Goal: Task Accomplishment & Management: Use online tool/utility

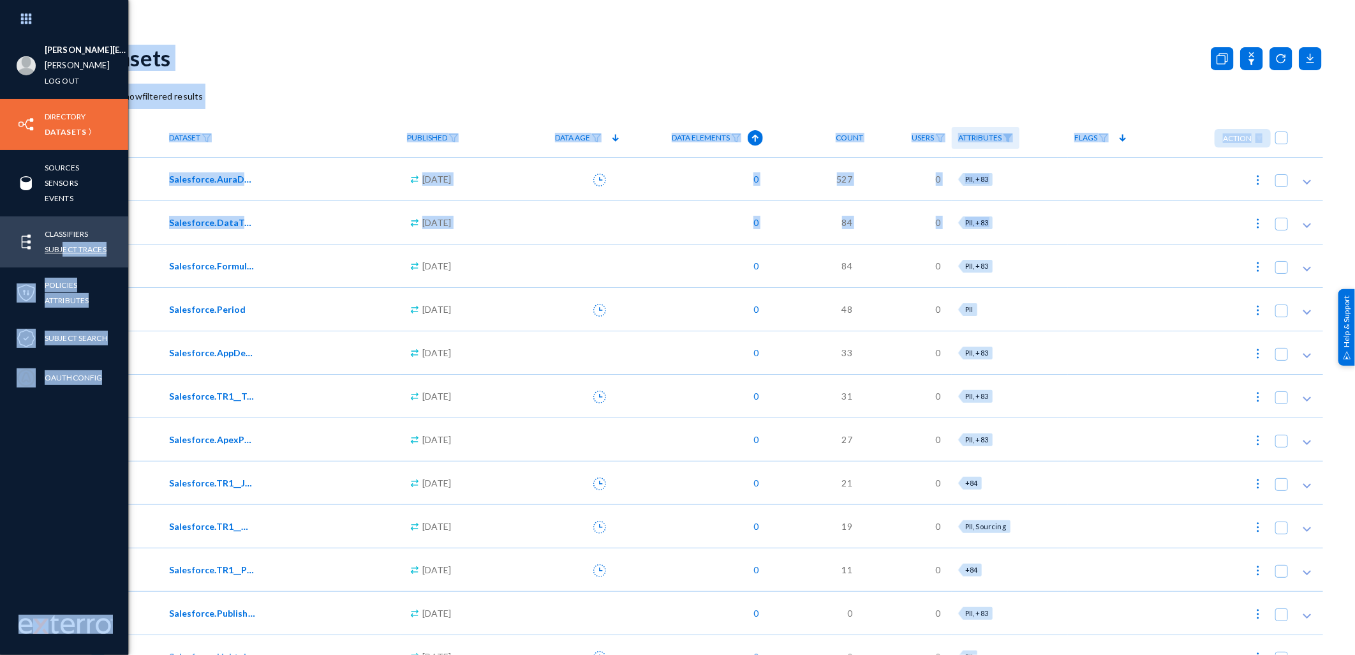
drag, startPoint x: 98, startPoint y: 240, endPoint x: 61, endPoint y: 244, distance: 36.6
click at [61, 244] on div "danny.santos@russellreynolds.com russel Log out Directory Datasets Sources Sens…" at bounding box center [677, 327] width 1355 height 655
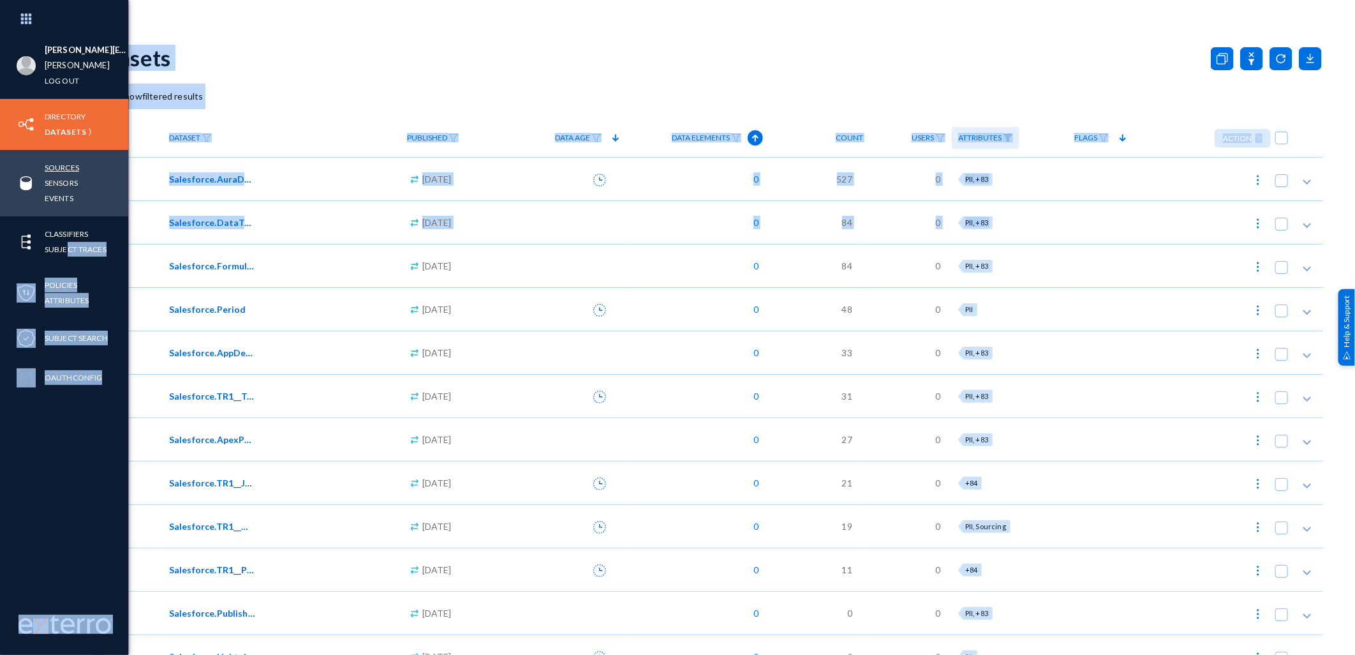
drag, startPoint x: 61, startPoint y: 244, endPoint x: 53, endPoint y: 164, distance: 80.2
click at [53, 164] on link "Sources" at bounding box center [62, 167] width 34 height 15
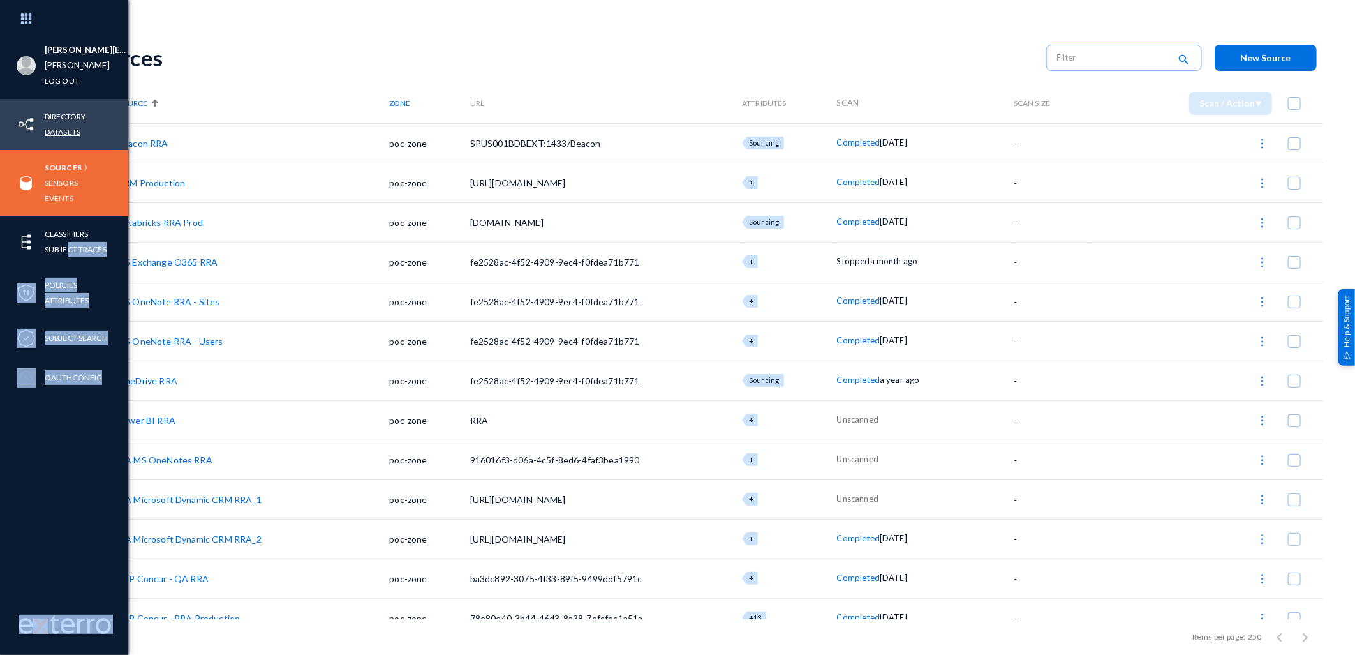
click at [71, 132] on link "Datasets" at bounding box center [63, 131] width 36 height 15
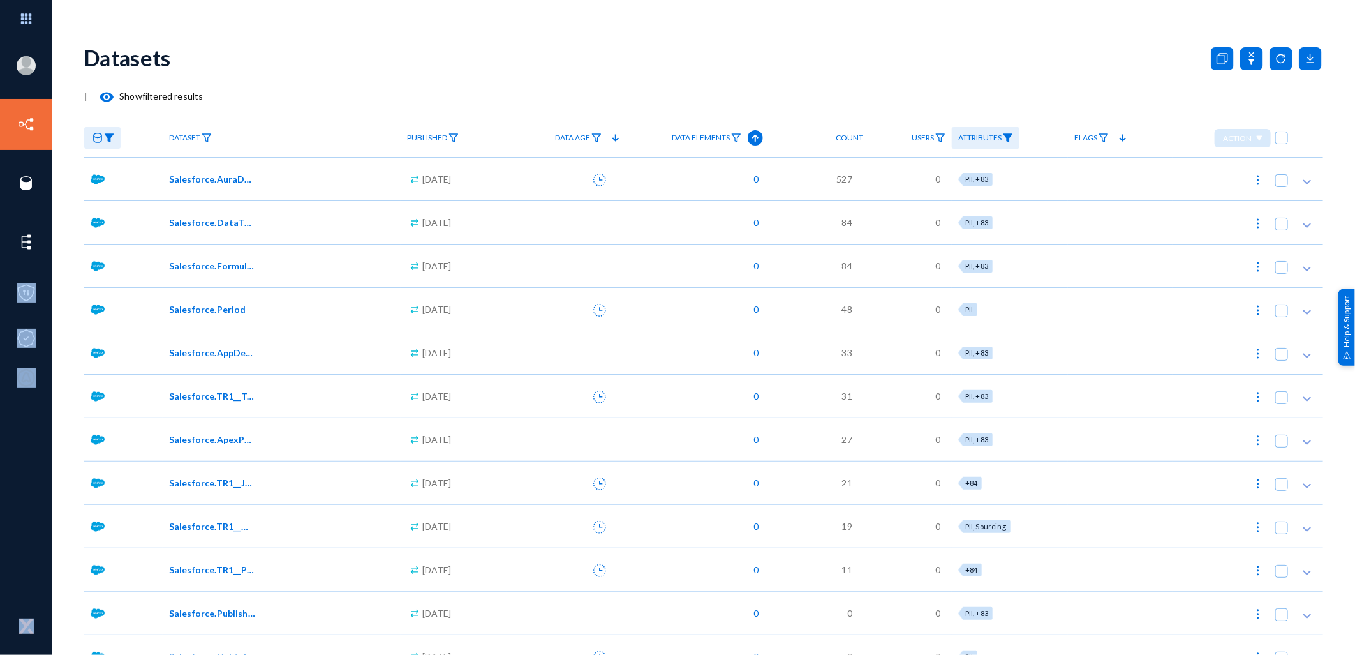
click at [107, 133] on img at bounding box center [109, 137] width 10 height 9
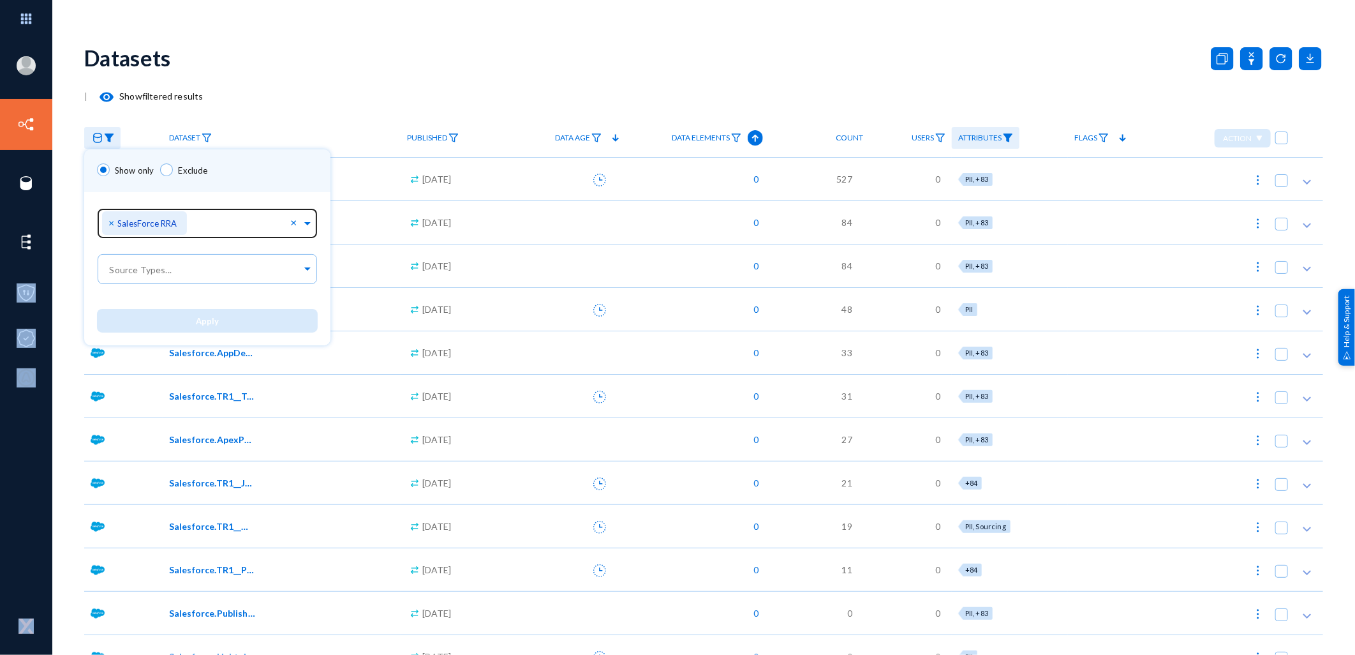
click at [109, 222] on span "×" at bounding box center [112, 222] width 9 height 12
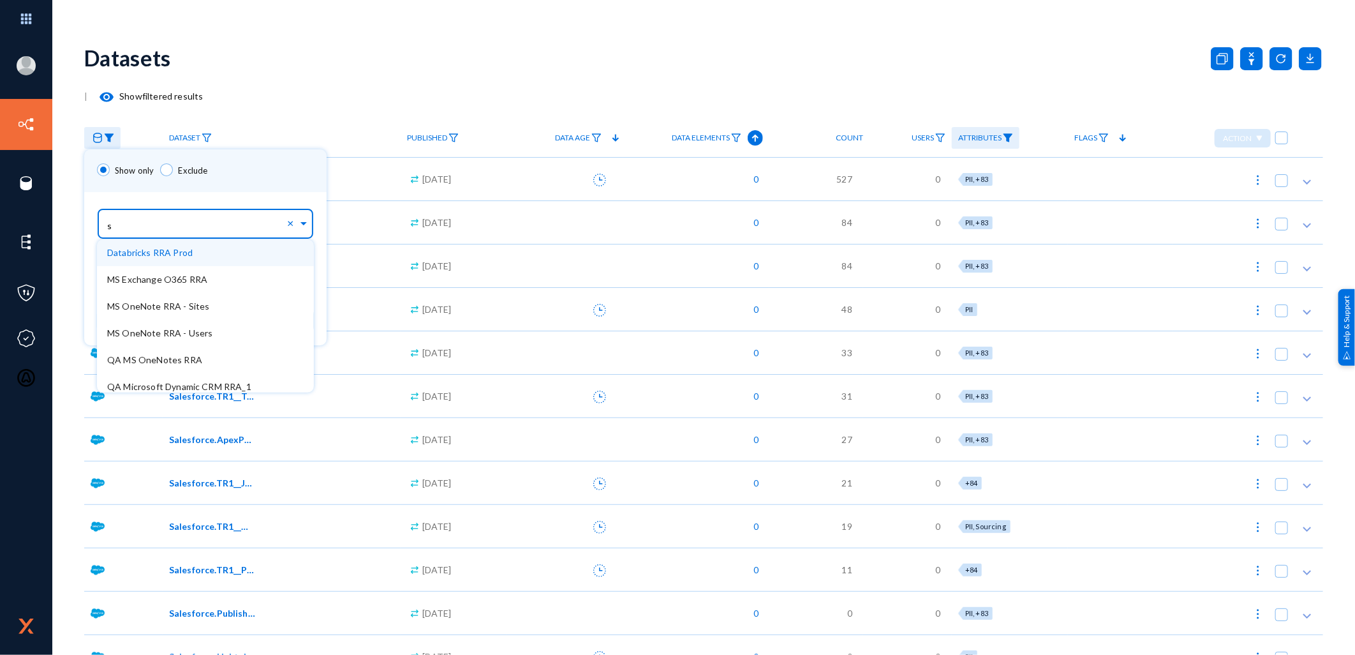
type input "sa"
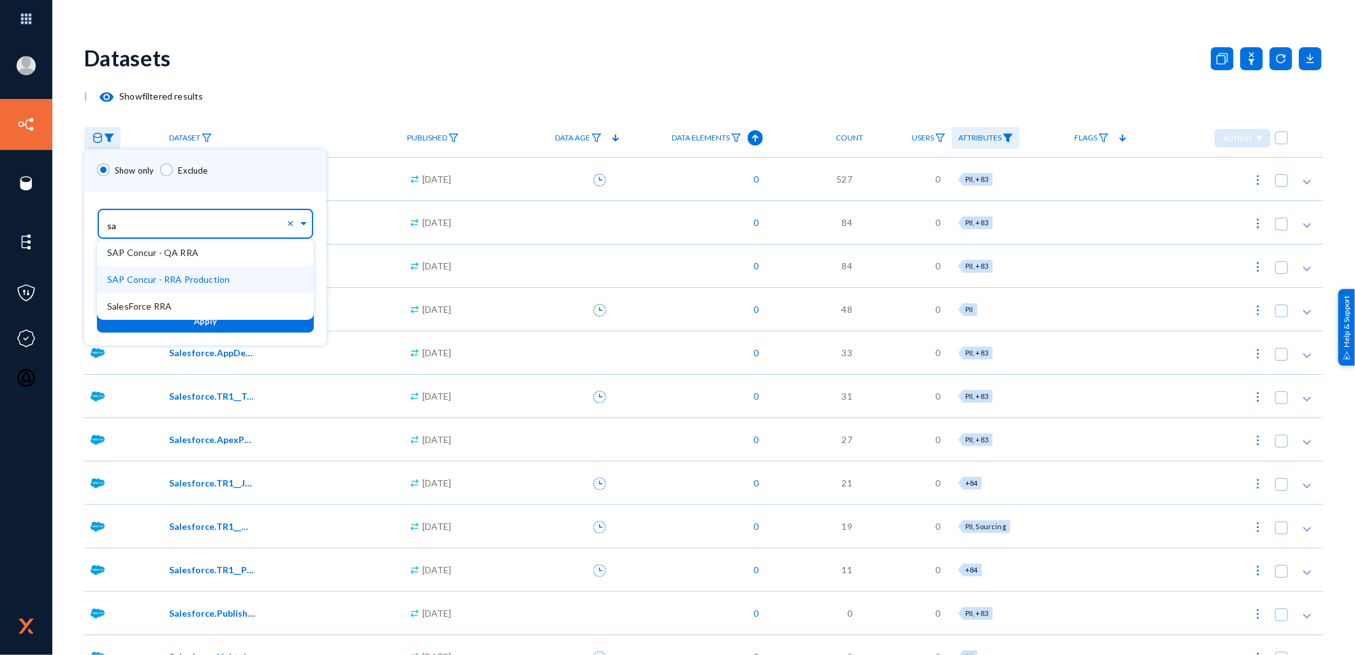
click at [181, 278] on span "SAP Concur - RRA Production" at bounding box center [168, 279] width 122 height 11
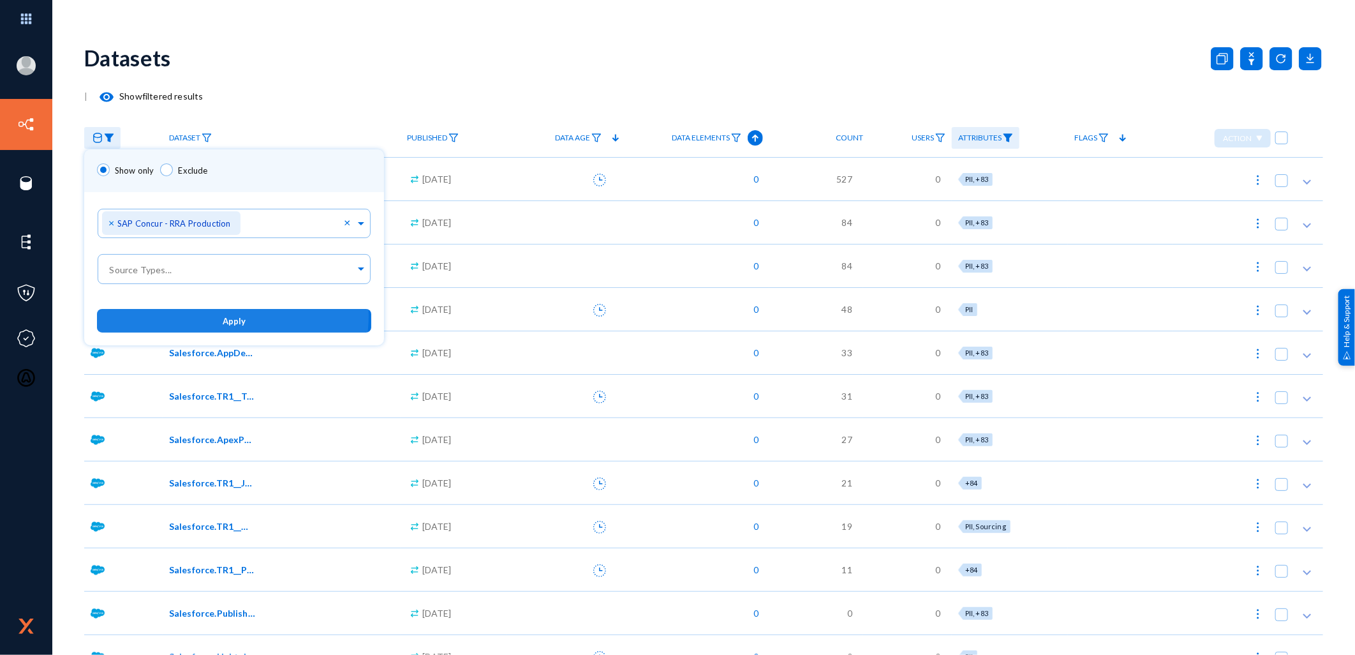
click at [232, 316] on span "Apply" at bounding box center [234, 321] width 23 height 10
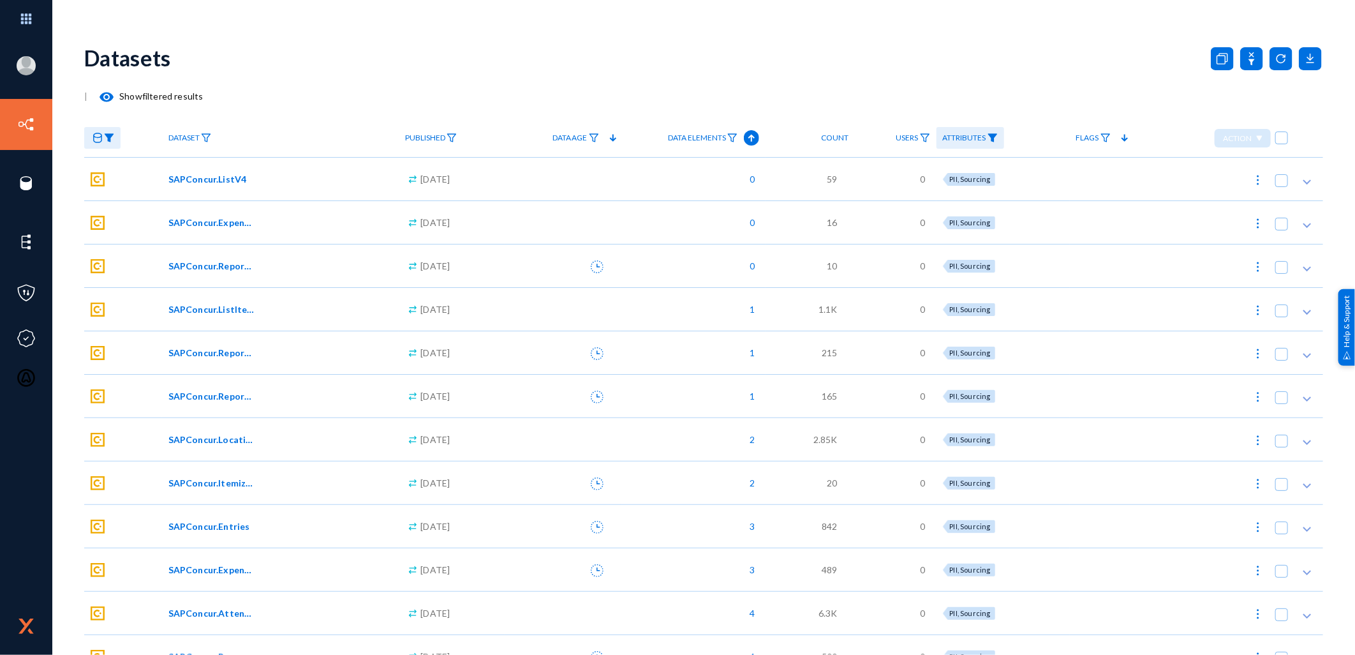
click at [998, 134] on img at bounding box center [993, 137] width 10 height 9
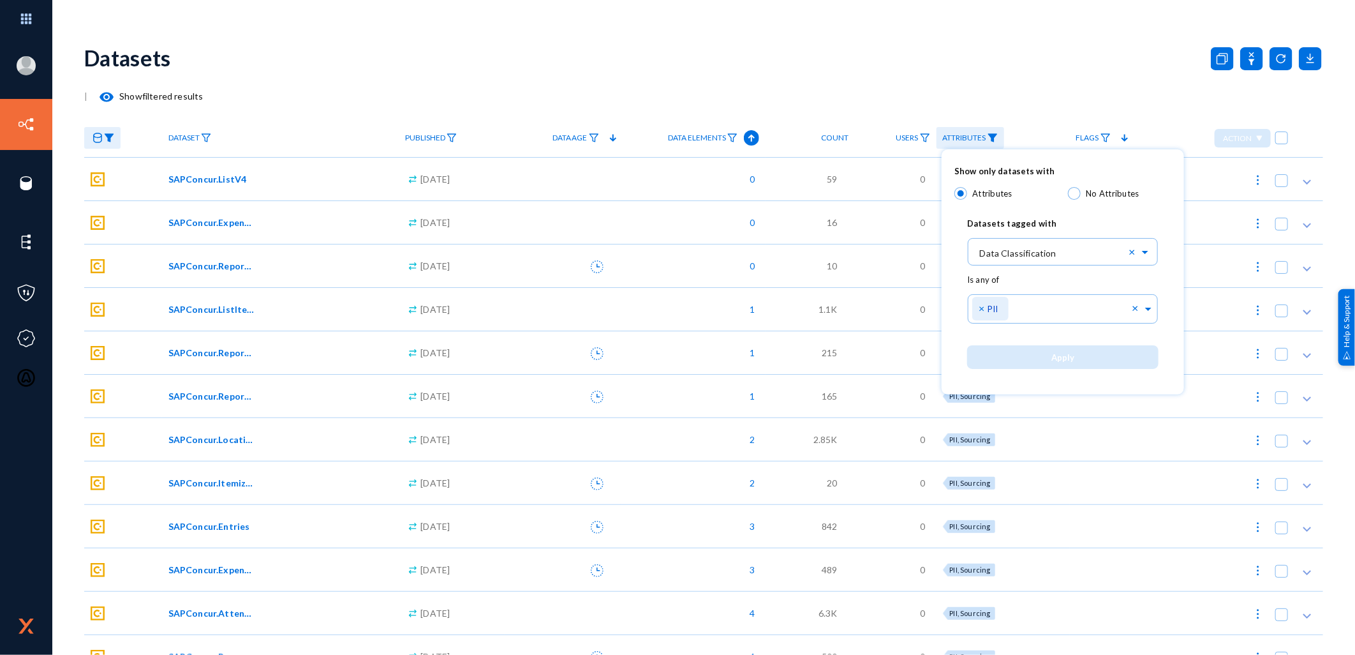
click at [1042, 81] on div at bounding box center [677, 327] width 1355 height 655
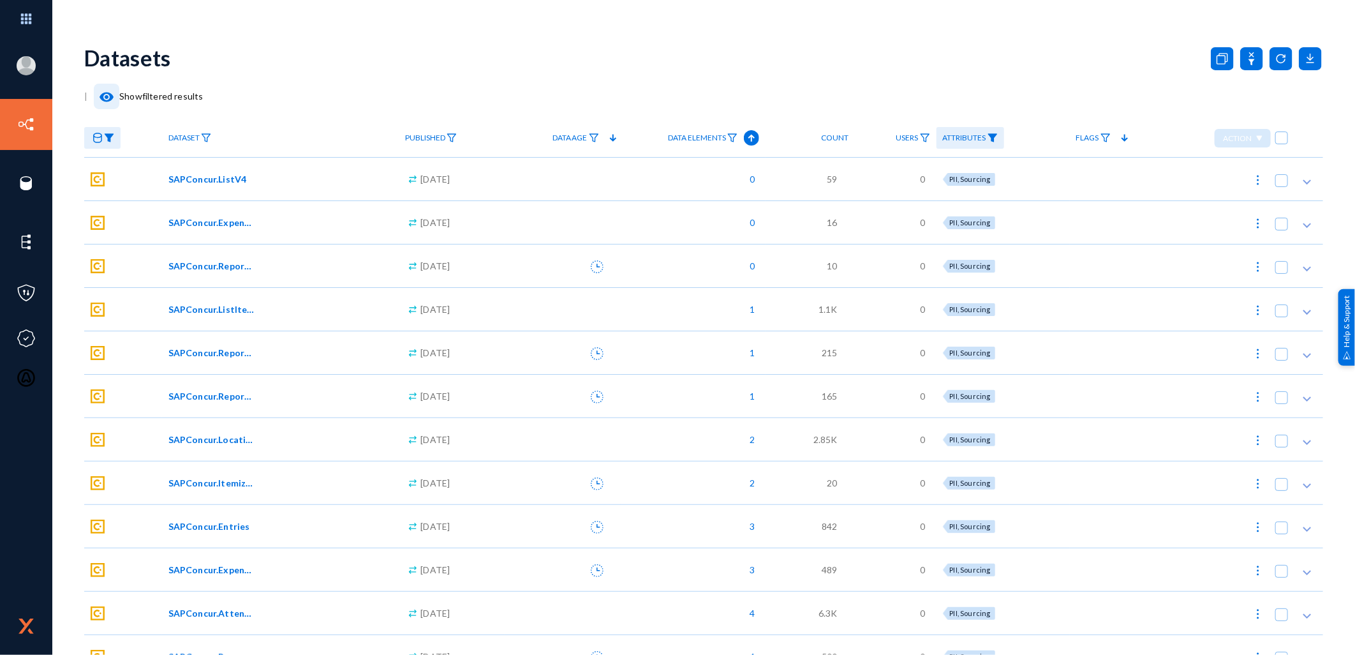
click at [106, 93] on mat-icon "visibility" at bounding box center [106, 96] width 15 height 15
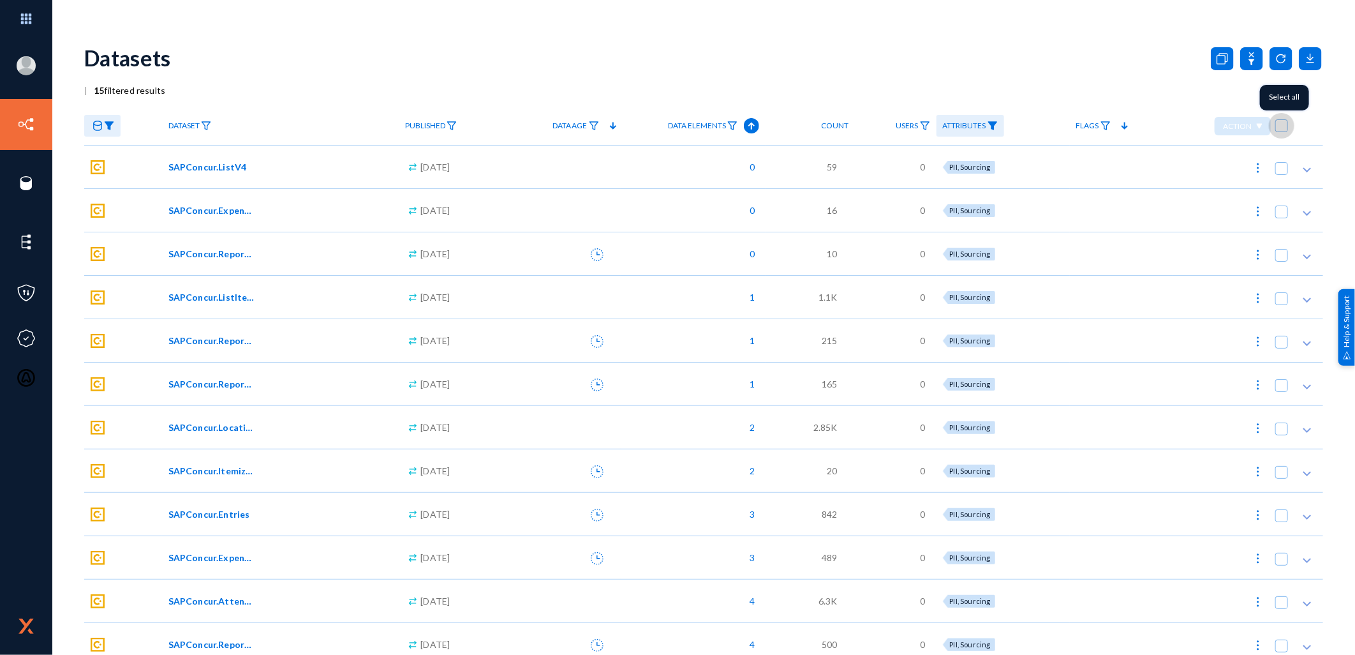
click at [1276, 125] on span at bounding box center [1281, 125] width 13 height 13
click at [1281, 131] on input "checkbox" at bounding box center [1281, 131] width 1 height 1
checkbox input "true"
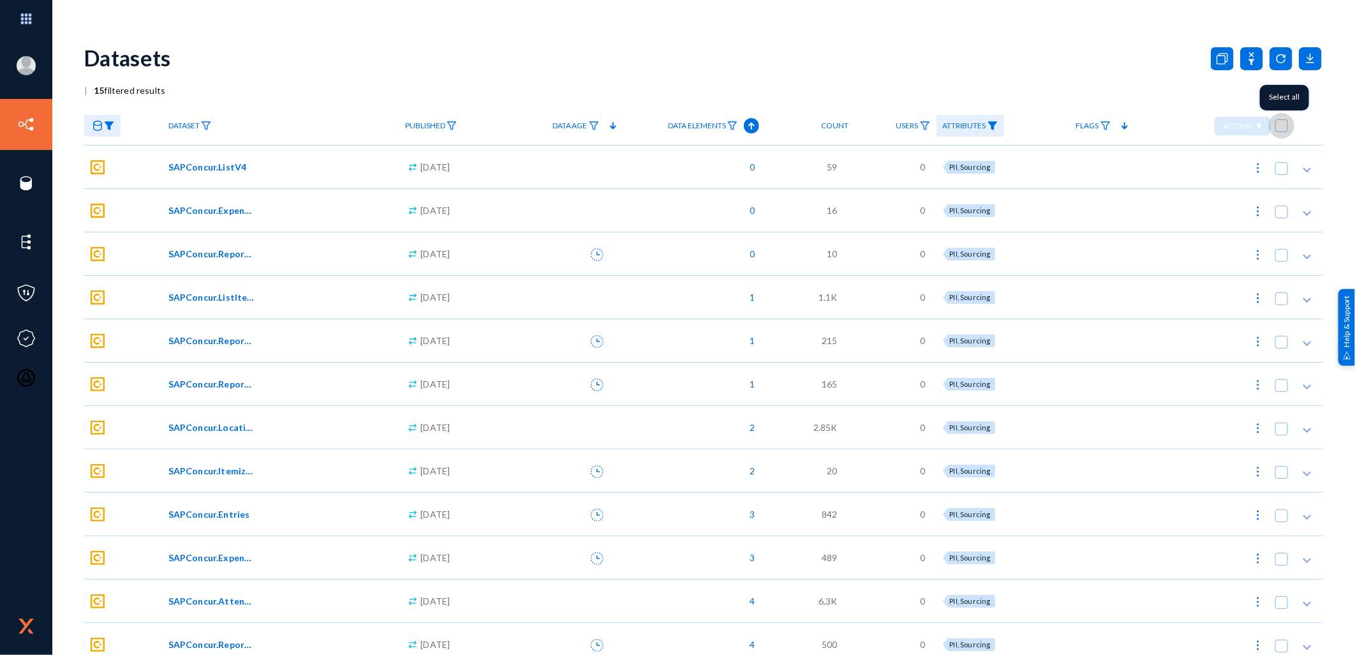
checkbox input "true"
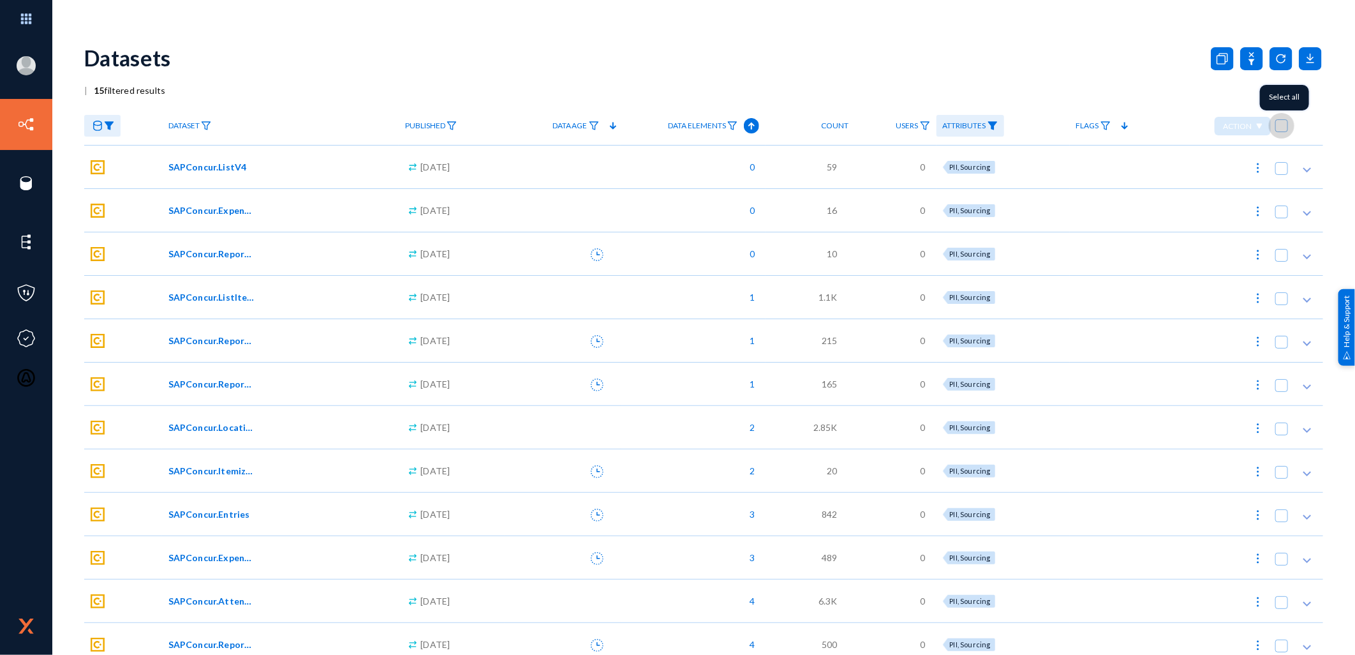
checkbox input "true"
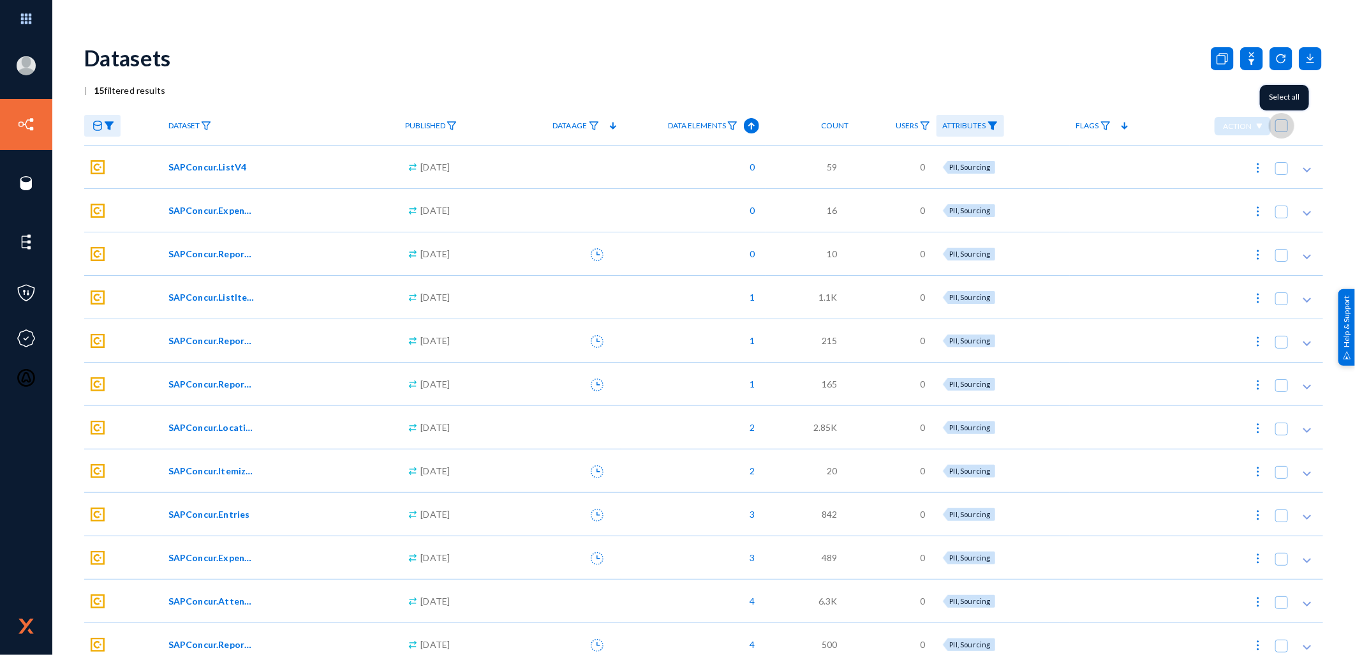
checkbox input "true"
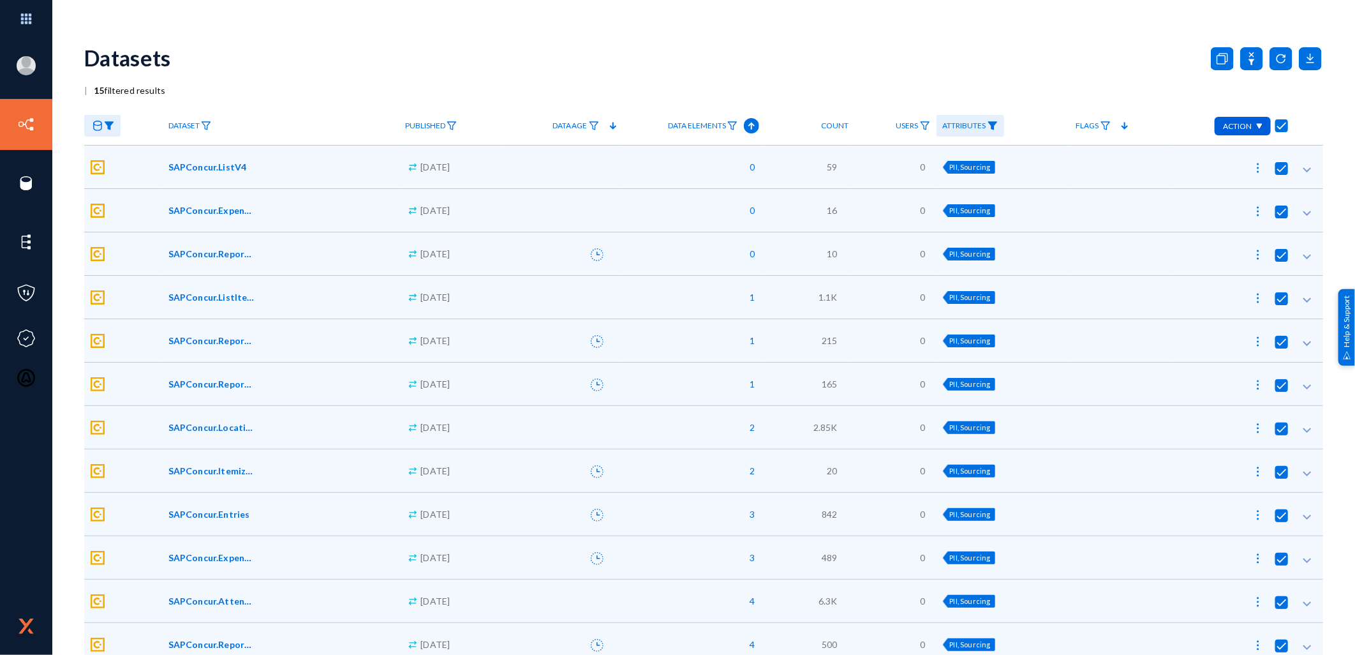
click at [1256, 128] on img at bounding box center [1259, 126] width 7 height 6
click at [1199, 219] on button "Publish 15" at bounding box center [1205, 216] width 121 height 31
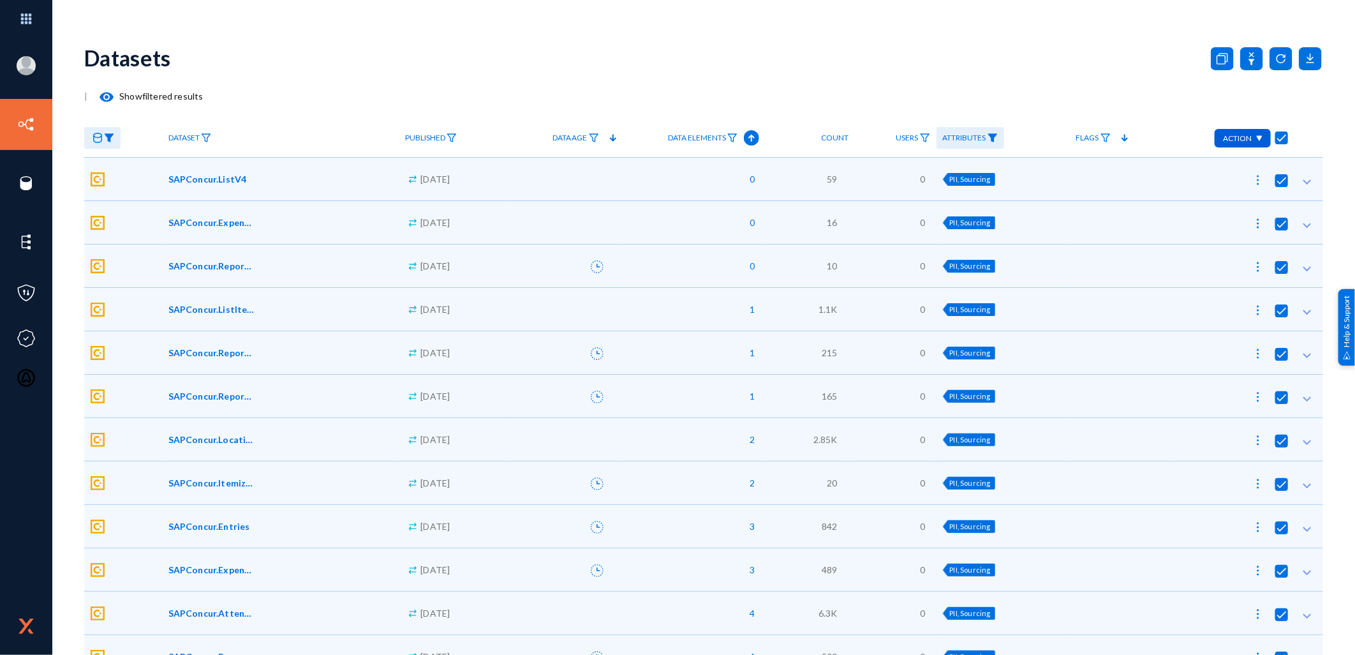
click at [441, 179] on span "Sep 22, 2025" at bounding box center [434, 178] width 29 height 13
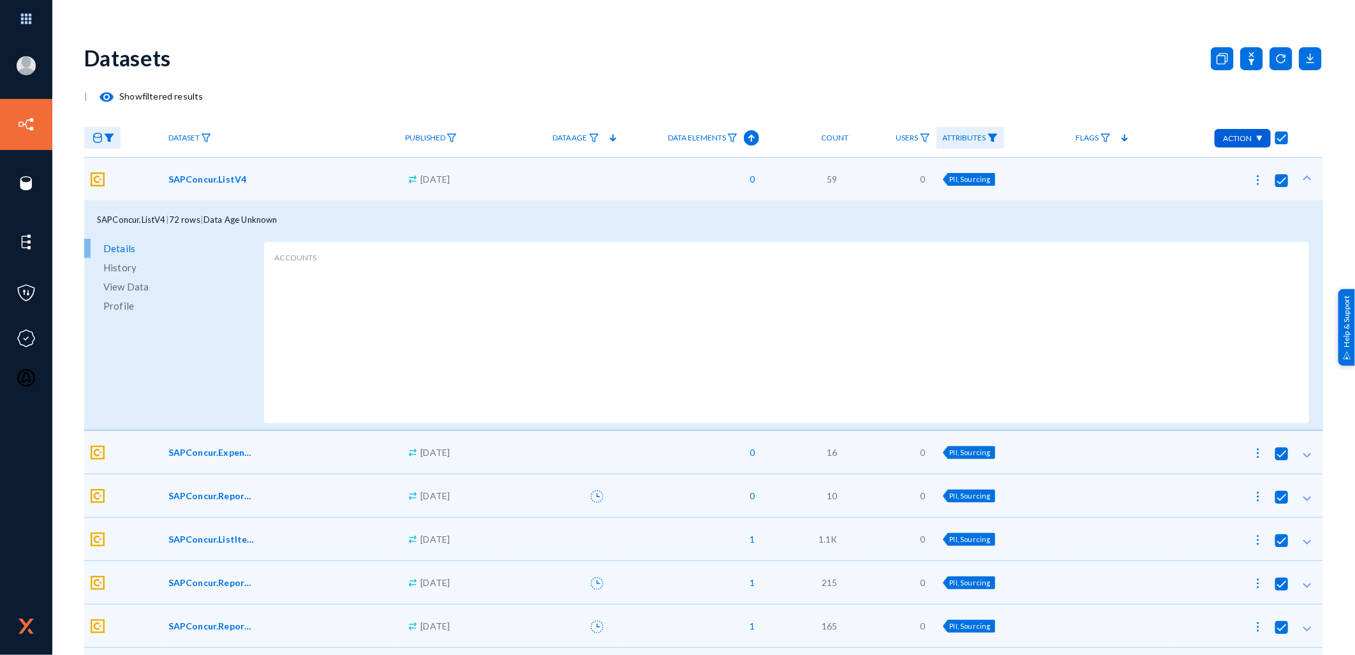
click at [323, 68] on div "Datasets" at bounding box center [703, 58] width 1239 height 52
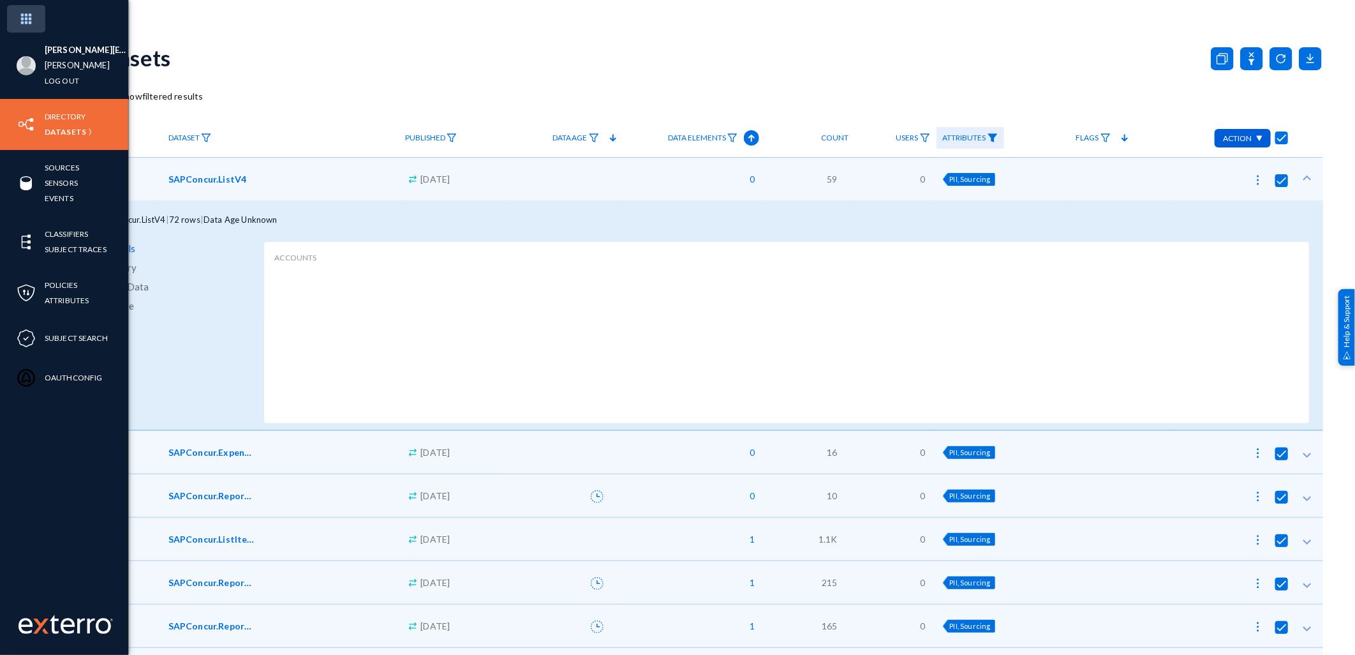
click at [26, 13] on img at bounding box center [26, 18] width 38 height 27
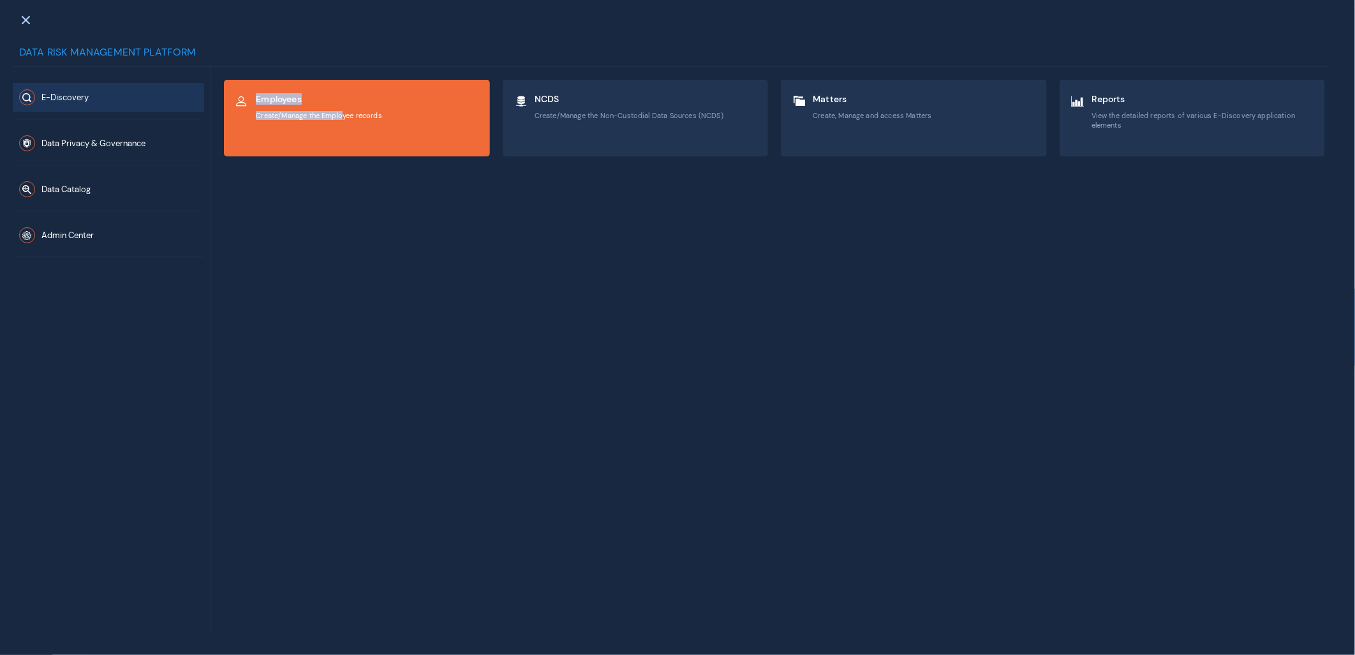
drag, startPoint x: 338, startPoint y: 124, endPoint x: 317, endPoint y: 189, distance: 68.4
click at [317, 189] on mat-grid-list "Employees Create/Manage the Employee records NCDS Create/Manage the Non-Custodi…" at bounding box center [774, 351] width 1101 height 543
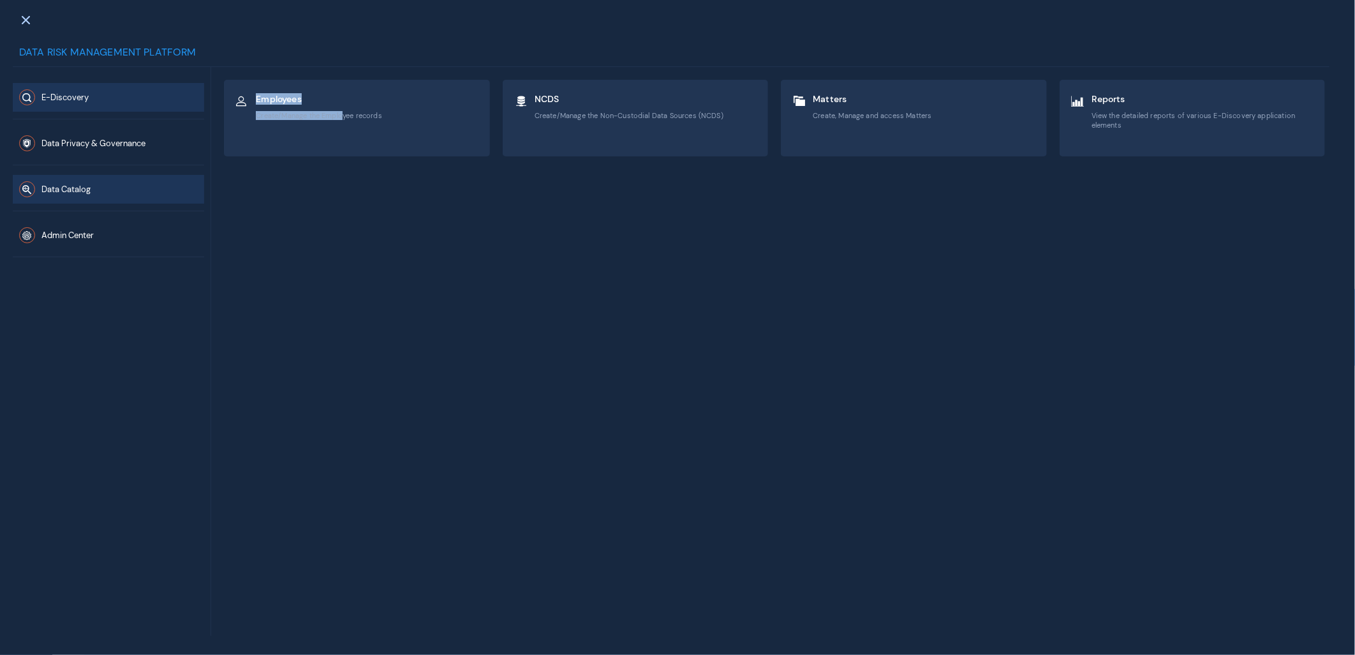
click at [64, 188] on span "Data Catalog" at bounding box center [65, 189] width 49 height 11
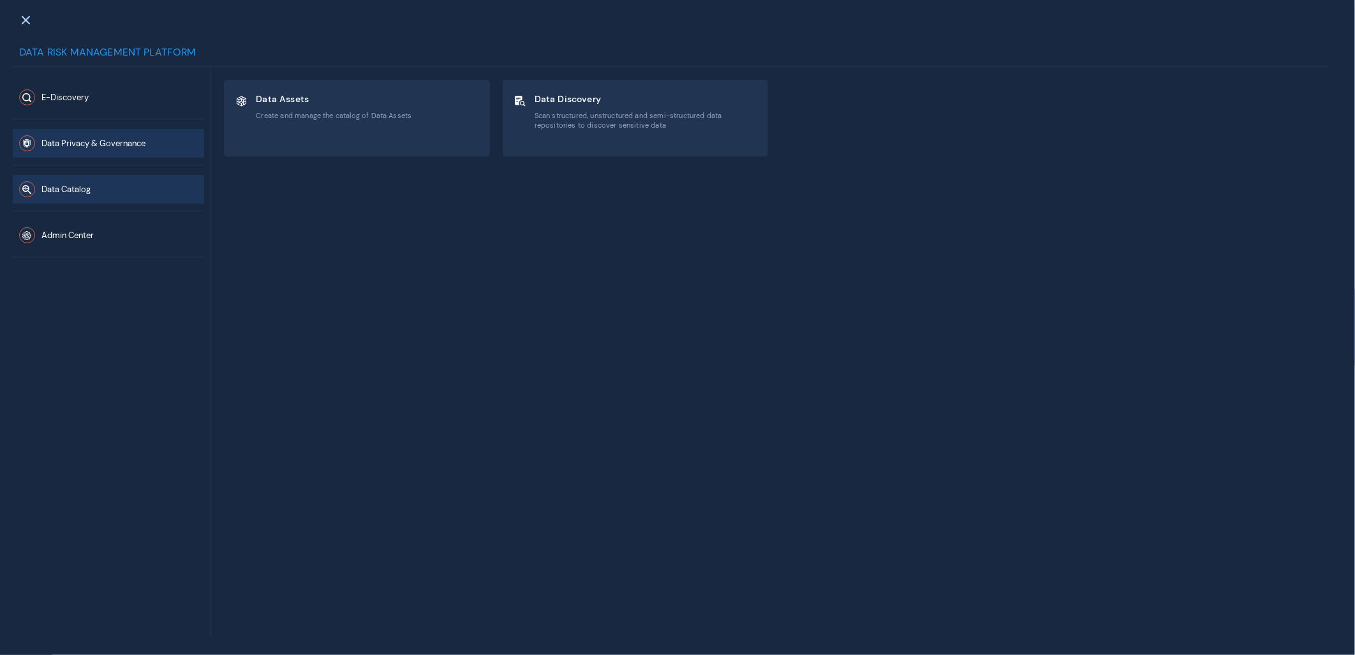
click at [72, 138] on span "Data Privacy & Governance" at bounding box center [93, 143] width 104 height 11
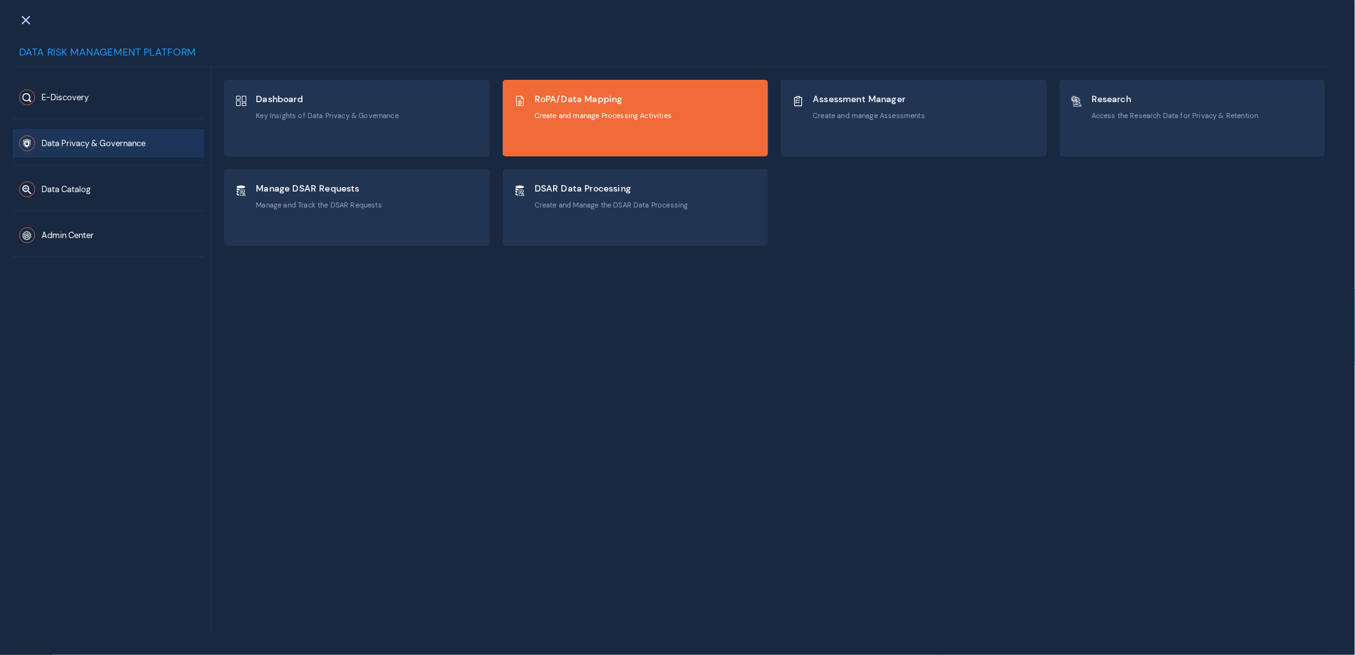
click at [566, 98] on span "RoPA/Data Mapping" at bounding box center [603, 98] width 137 height 11
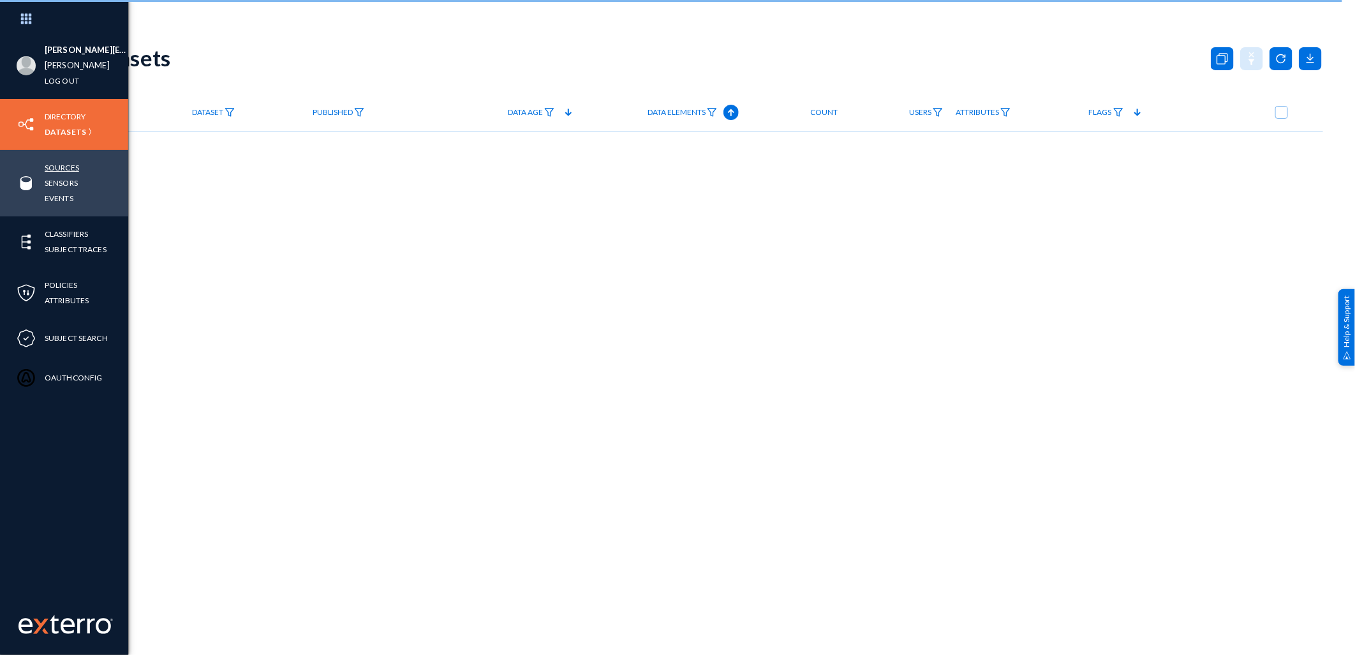
drag, startPoint x: 64, startPoint y: 163, endPoint x: 56, endPoint y: 168, distance: 9.4
click at [64, 163] on link "Sources" at bounding box center [62, 167] width 34 height 15
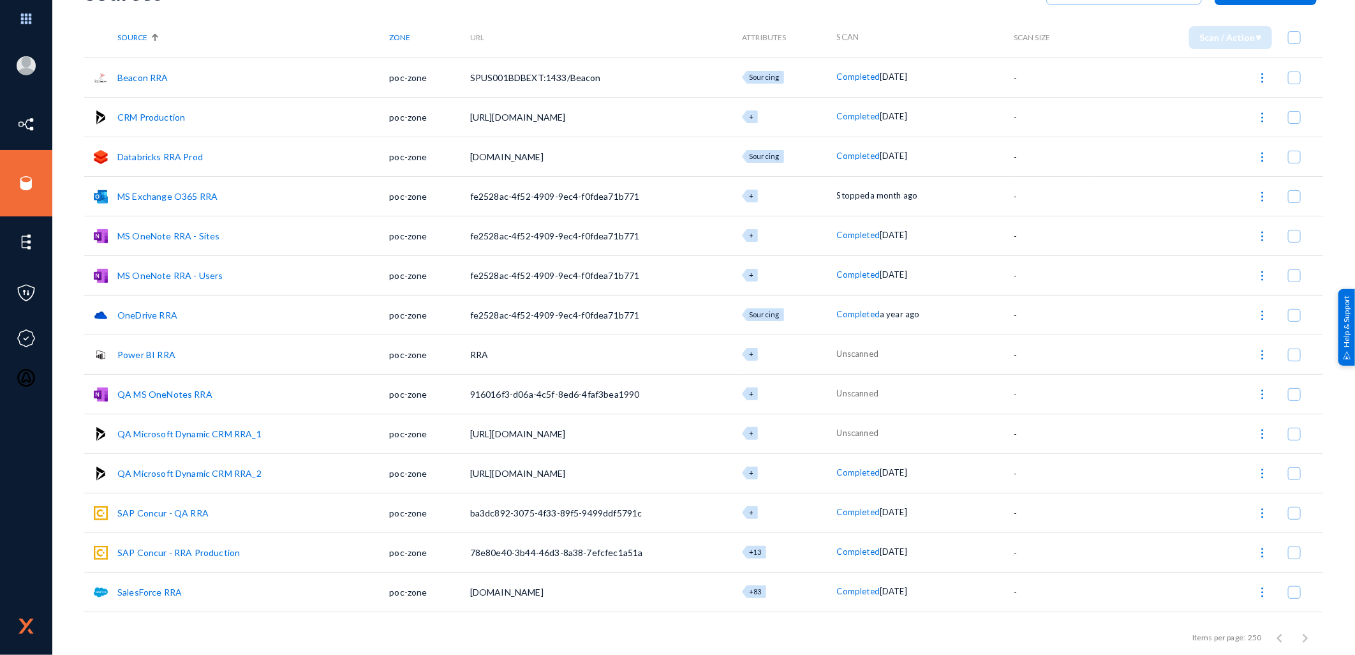
scroll to position [137, 0]
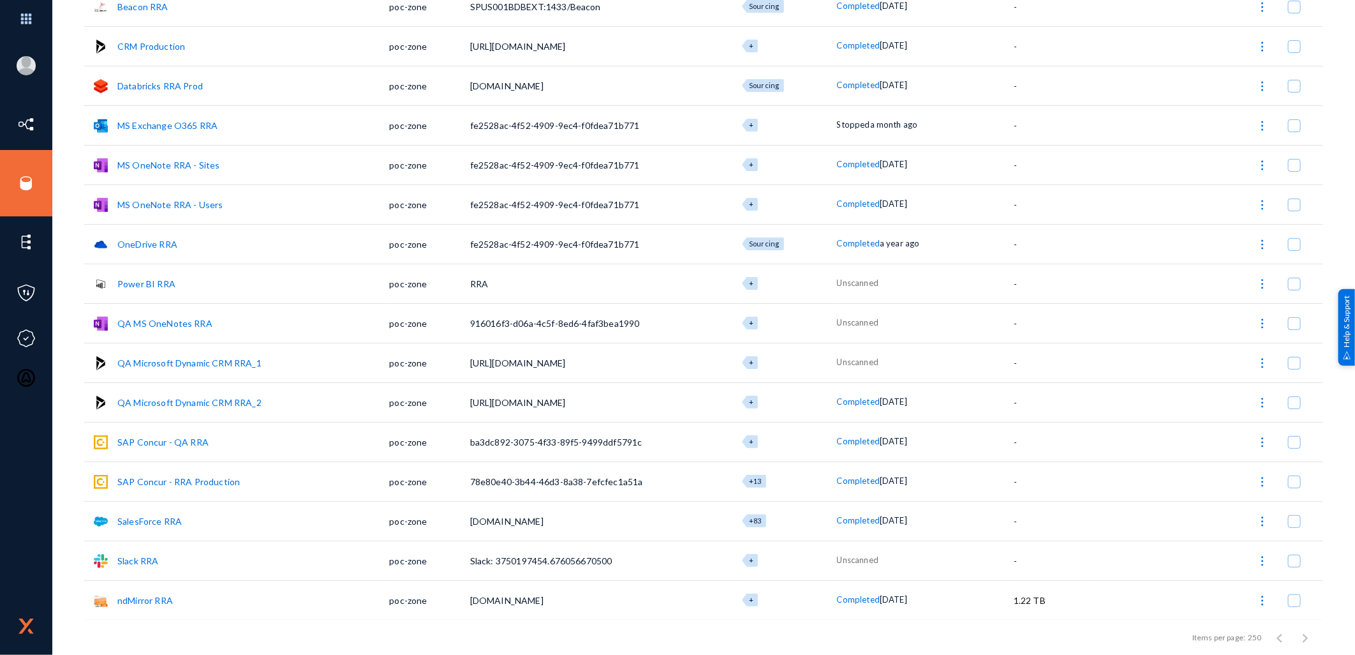
click at [1293, 483] on span at bounding box center [1294, 481] width 13 height 13
click at [1294, 487] on input "checkbox" at bounding box center [1294, 487] width 1 height 1
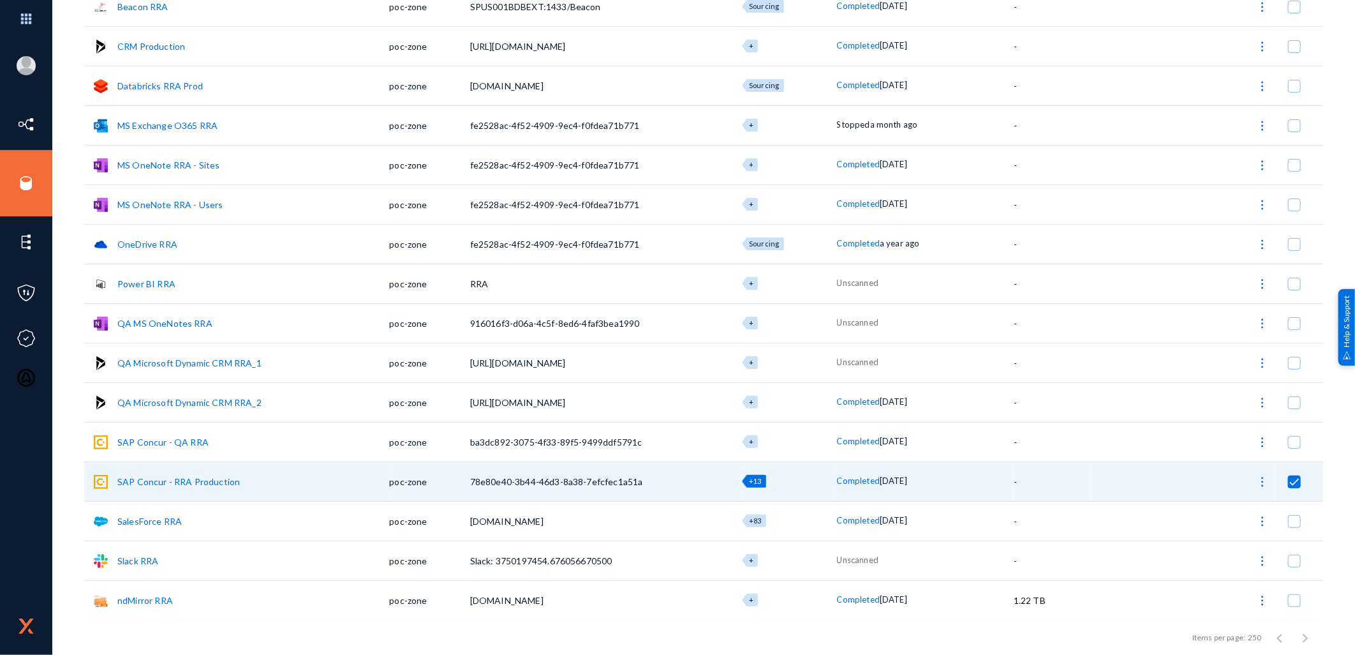
click at [1259, 485] on img at bounding box center [1262, 481] width 13 height 13
click at [1203, 514] on button "Start Scan" at bounding box center [1208, 514] width 130 height 31
checkbox input "false"
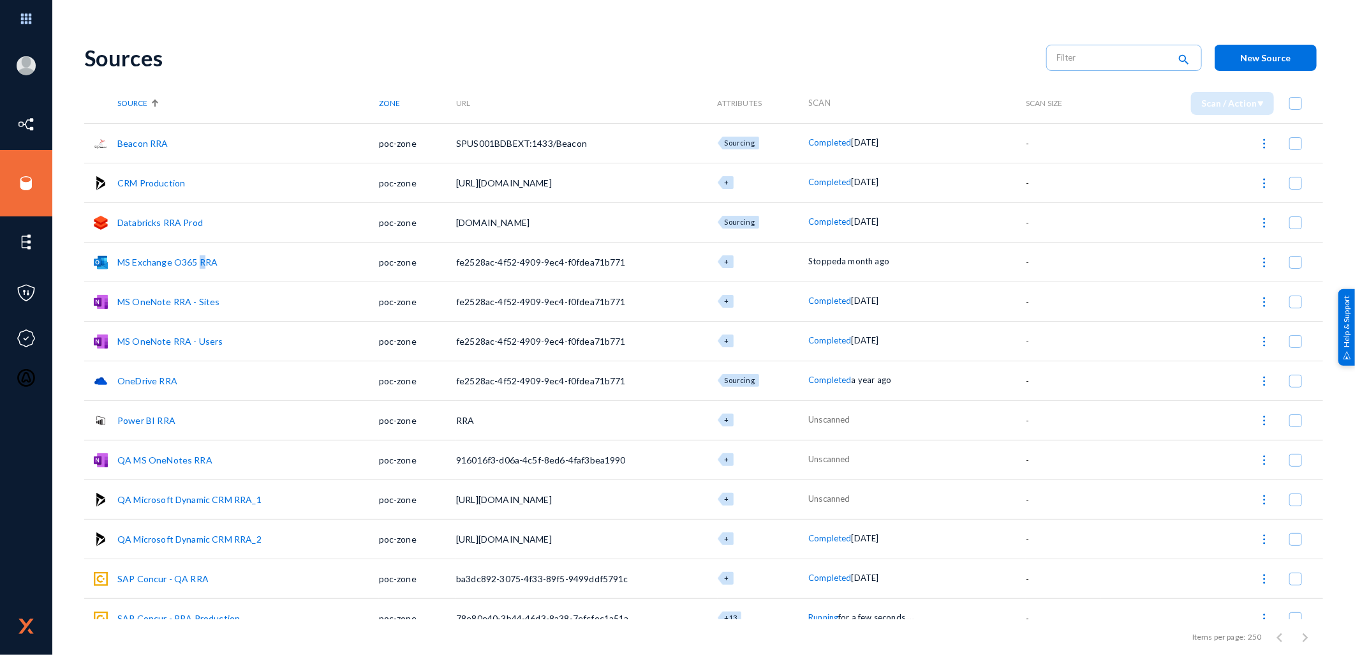
drag, startPoint x: 200, startPoint y: 246, endPoint x: 202, endPoint y: 257, distance: 11.6
click at [202, 253] on td "MS Exchange O365 RRA" at bounding box center [248, 262] width 262 height 40
drag, startPoint x: 129, startPoint y: 311, endPoint x: 137, endPoint y: 330, distance: 21.4
click at [137, 330] on tbody "Beacon RRA poc-zone SPUS001BDBEXT:1433/Beacon Sourcing Completed 2 months ago -…" at bounding box center [703, 439] width 1239 height 633
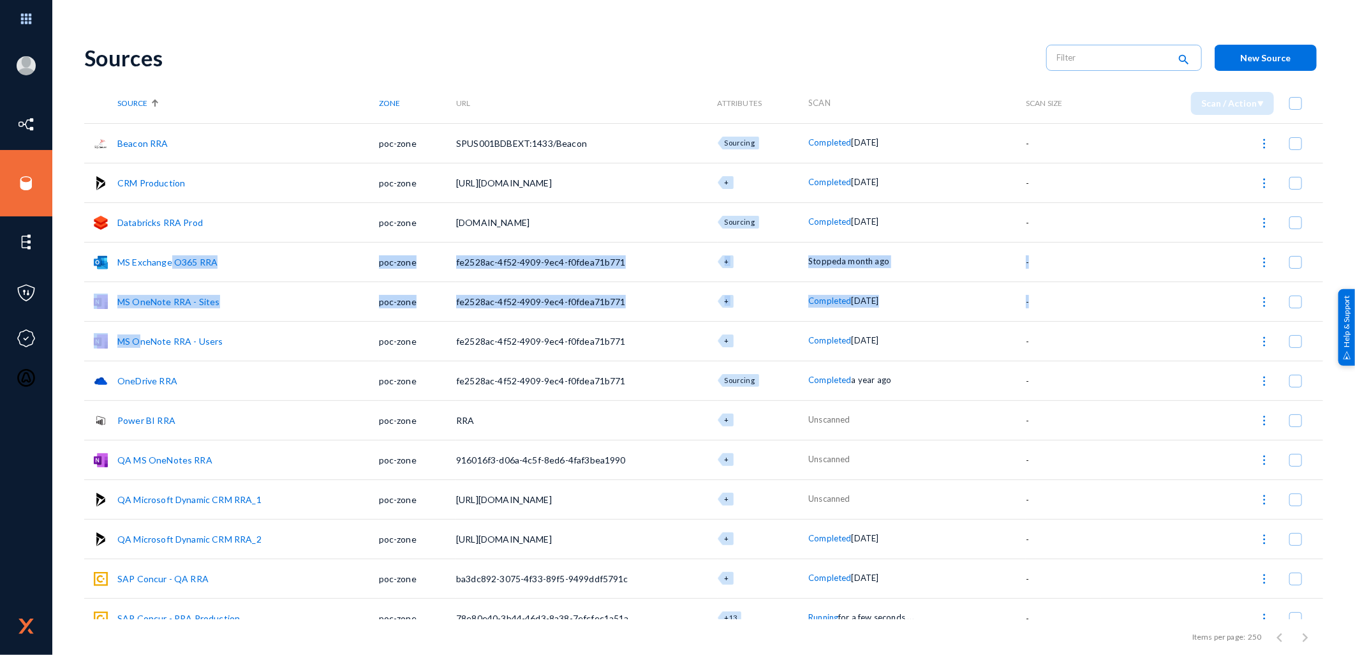
click at [168, 221] on link "Databricks RRA Prod" at bounding box center [159, 222] width 85 height 11
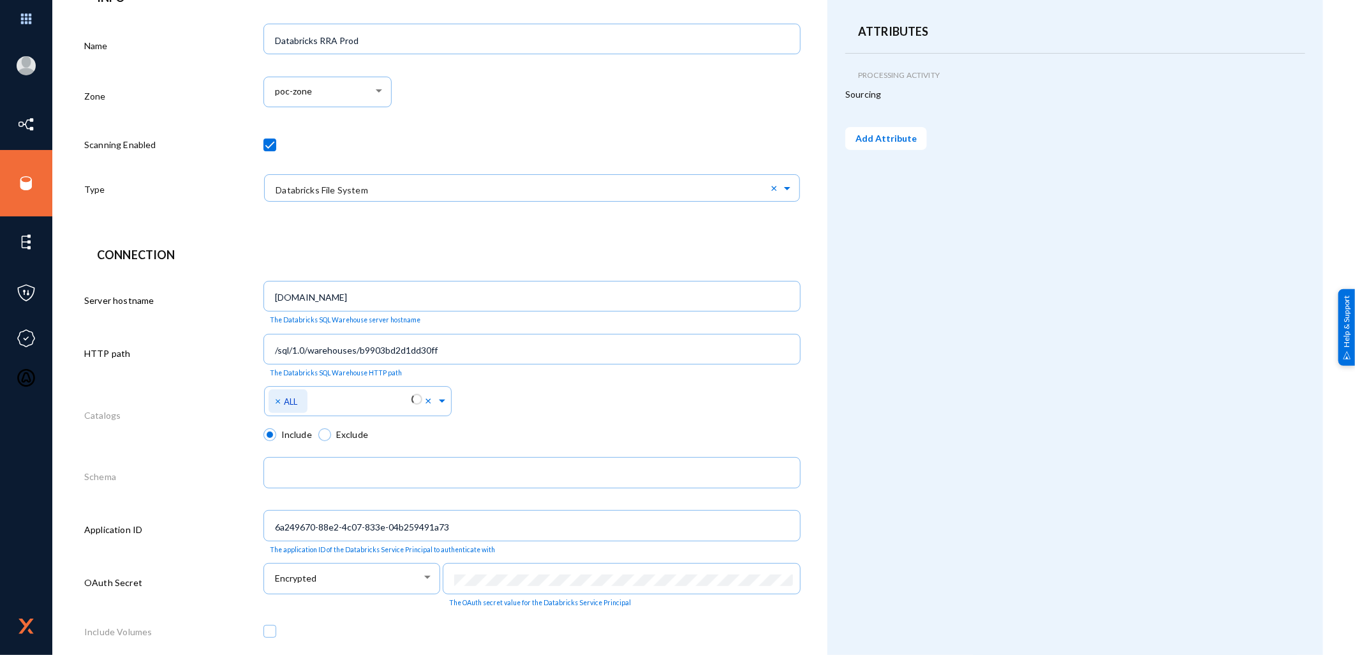
scroll to position [233, 0]
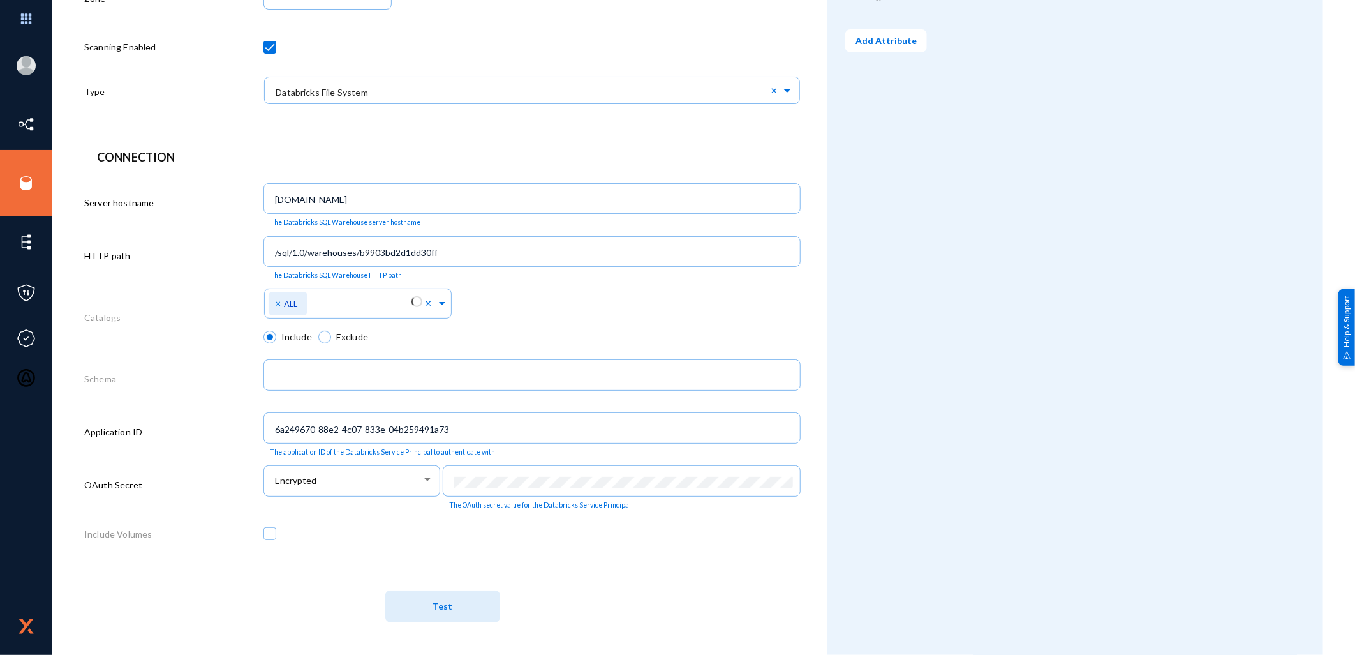
click at [464, 611] on button "Test" at bounding box center [442, 606] width 115 height 32
click at [453, 609] on button "Test" at bounding box center [442, 606] width 115 height 32
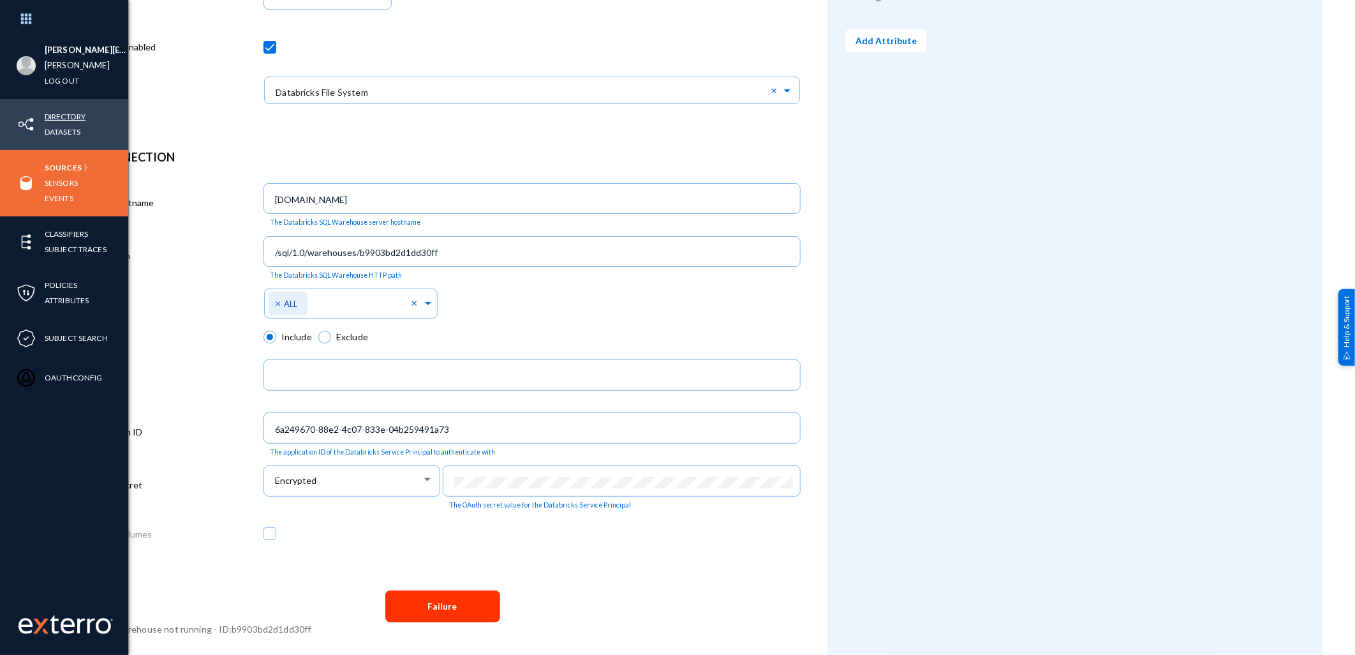
click at [66, 113] on link "Directory" at bounding box center [65, 116] width 41 height 15
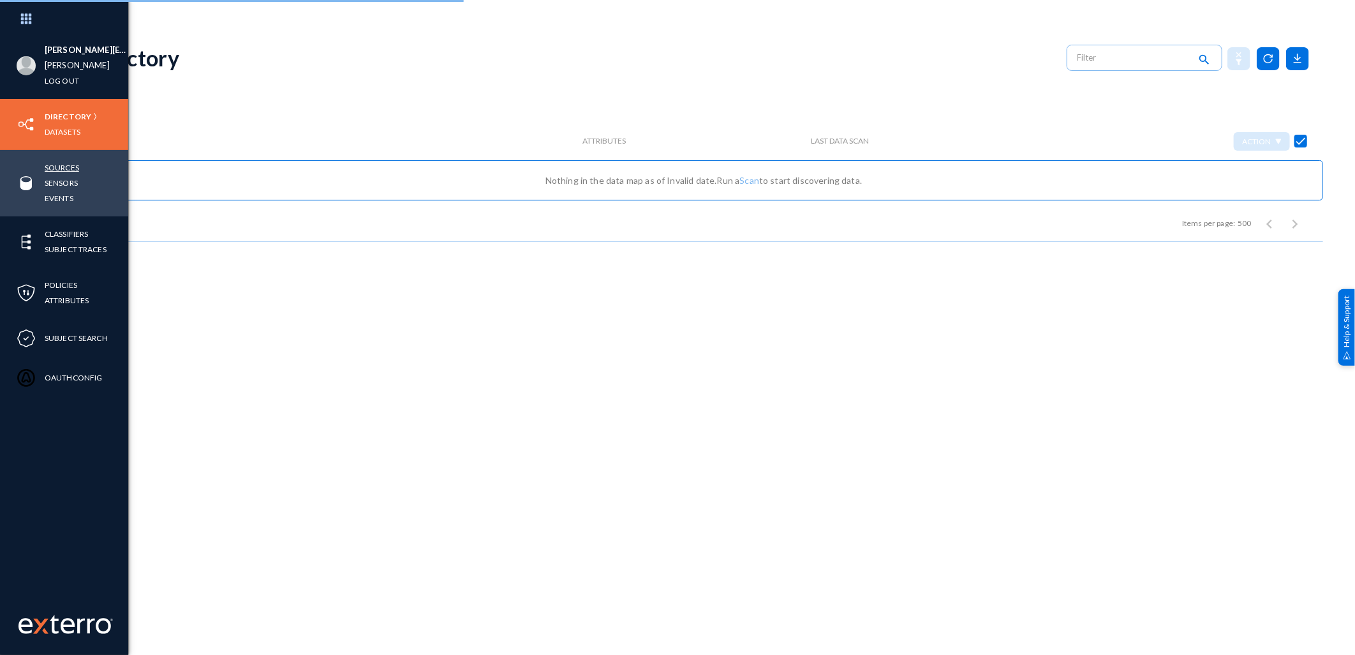
click at [67, 168] on link "Sources" at bounding box center [62, 167] width 34 height 15
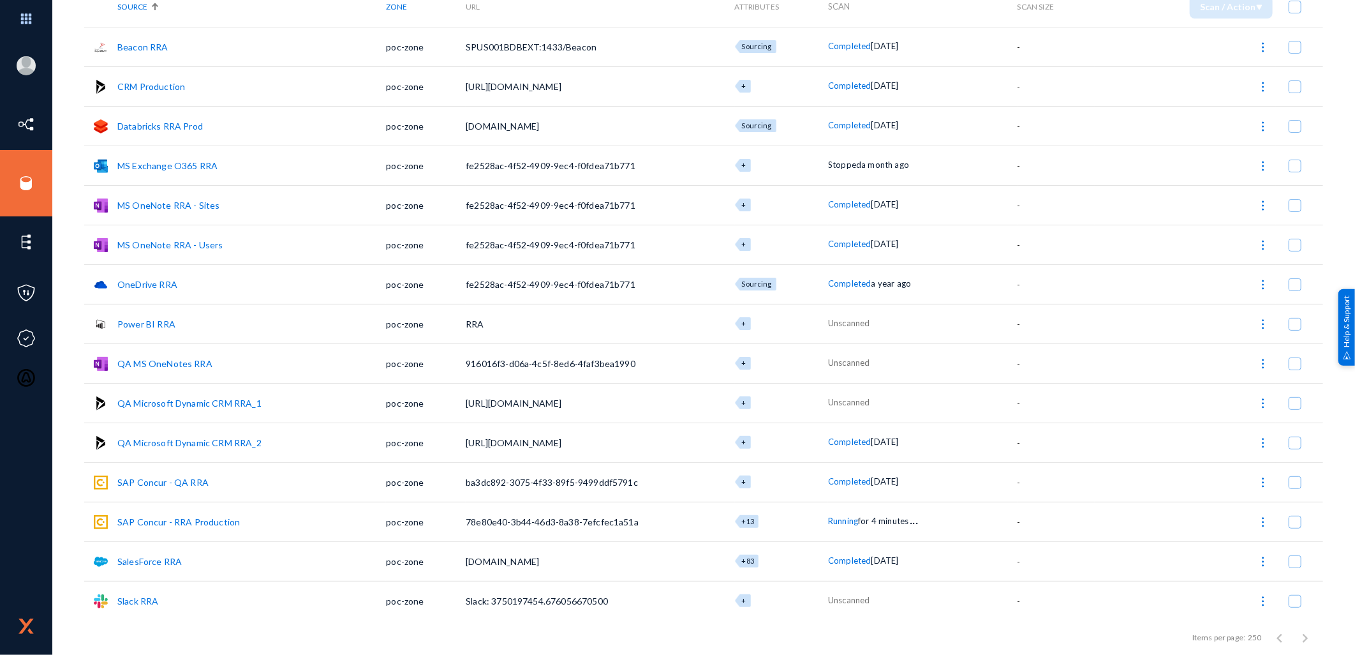
scroll to position [66, 0]
